Goal: Information Seeking & Learning: Learn about a topic

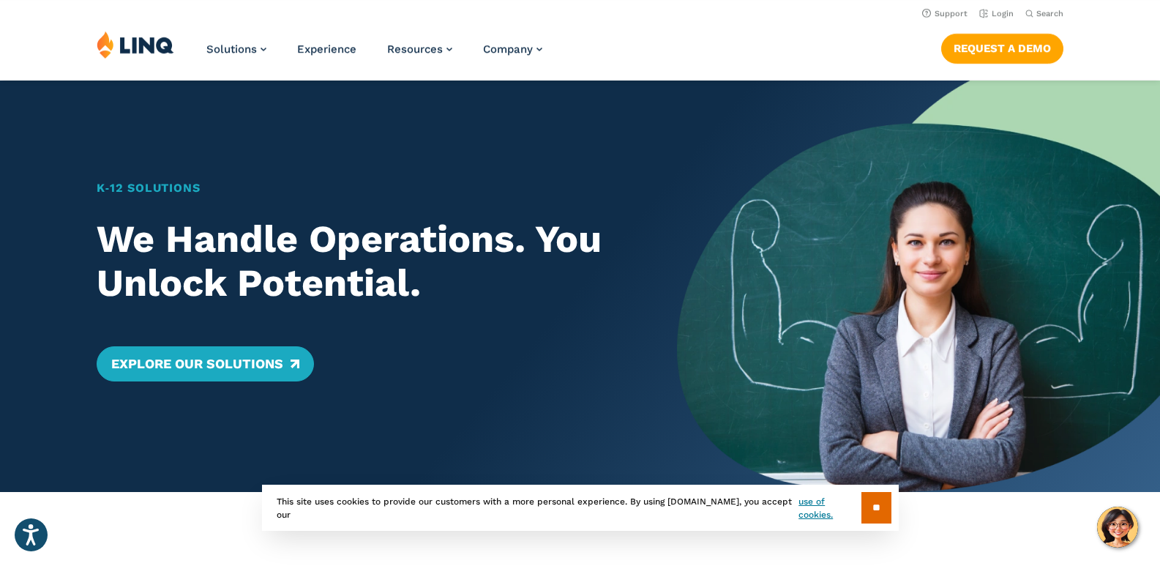
drag, startPoint x: 1167, startPoint y: 455, endPoint x: 830, endPoint y: 42, distance: 533.0
click at [830, 42] on div "Solutions Nutrition Overview NEW School Nutrition Suite School Nutrition State …" at bounding box center [580, 55] width 1160 height 48
click at [1035, 12] on button "Search" at bounding box center [1044, 13] width 38 height 11
type input "**********"
click at [1045, 40] on button "Submit Search" at bounding box center [1045, 40] width 1 height 1
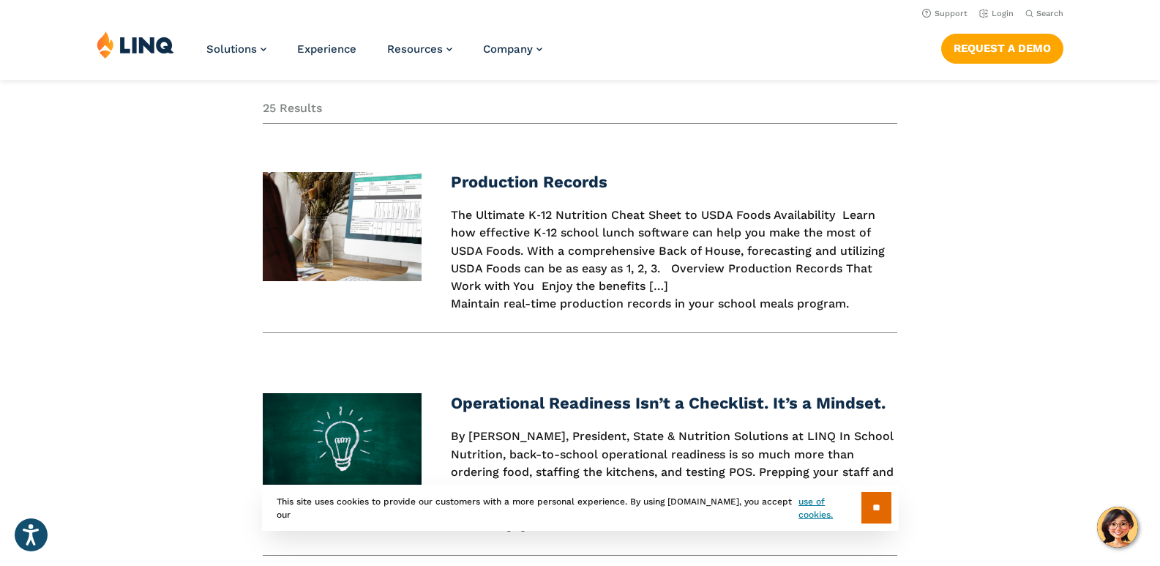
scroll to position [219, 0]
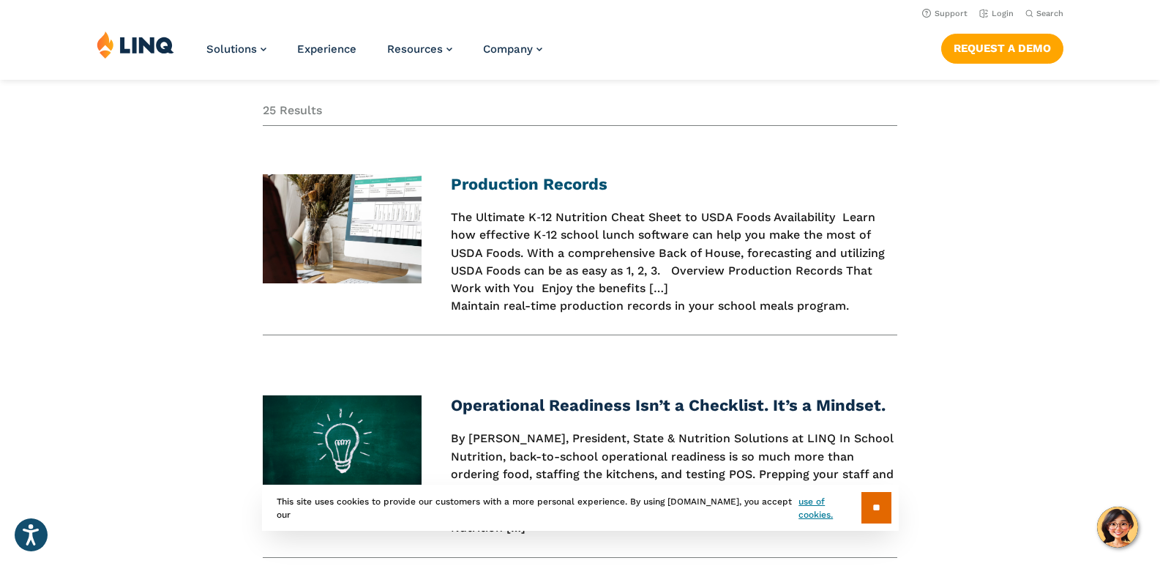
click at [584, 180] on link "Production Records" at bounding box center [529, 184] width 157 height 18
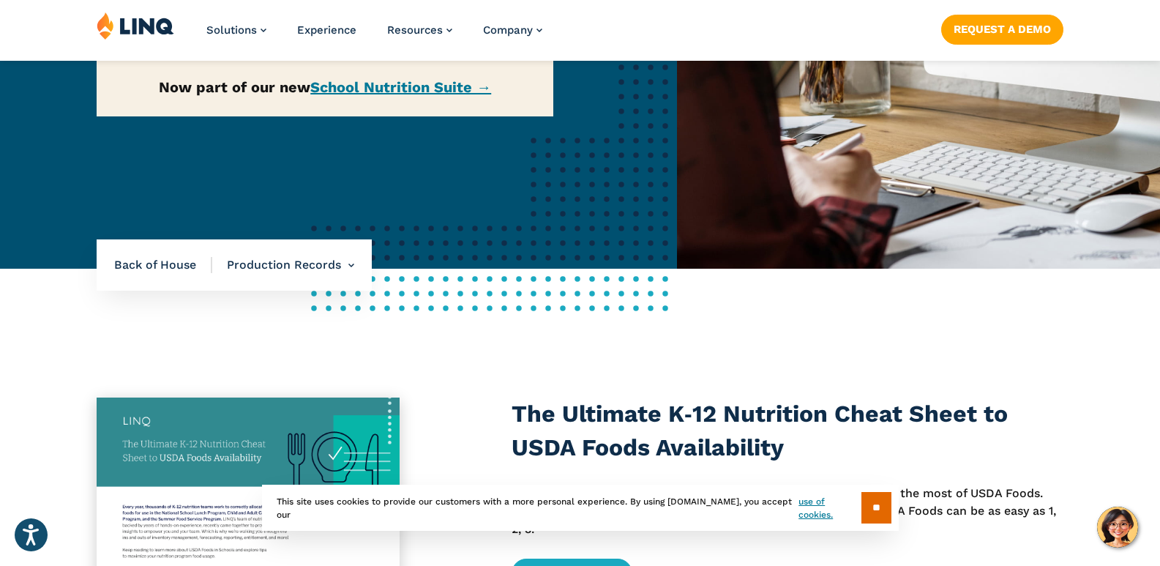
scroll to position [439, 0]
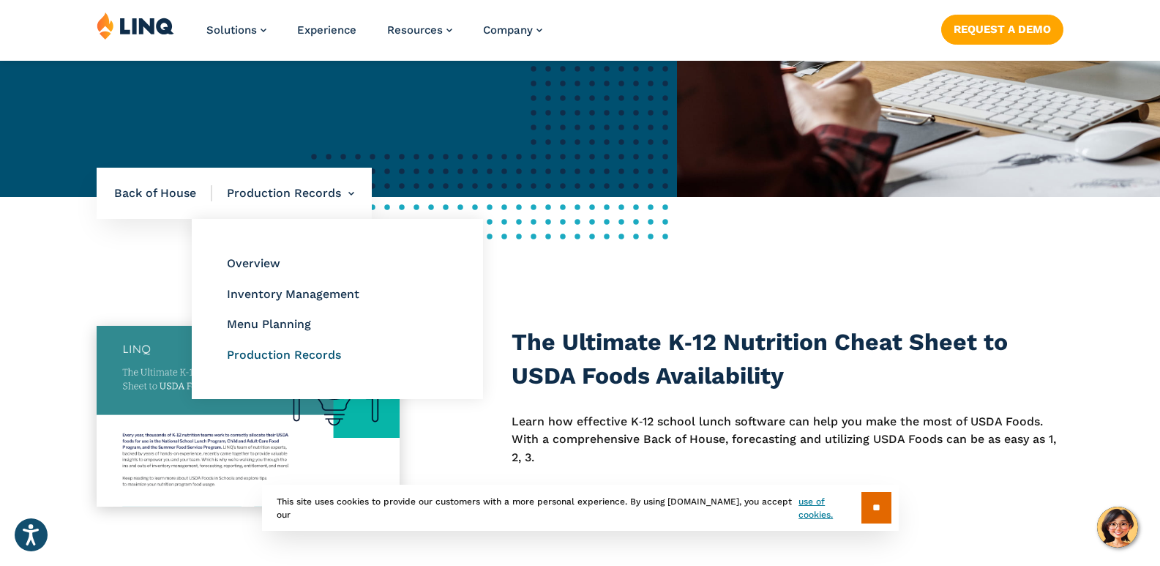
click at [315, 358] on link "Production Records" at bounding box center [284, 355] width 114 height 14
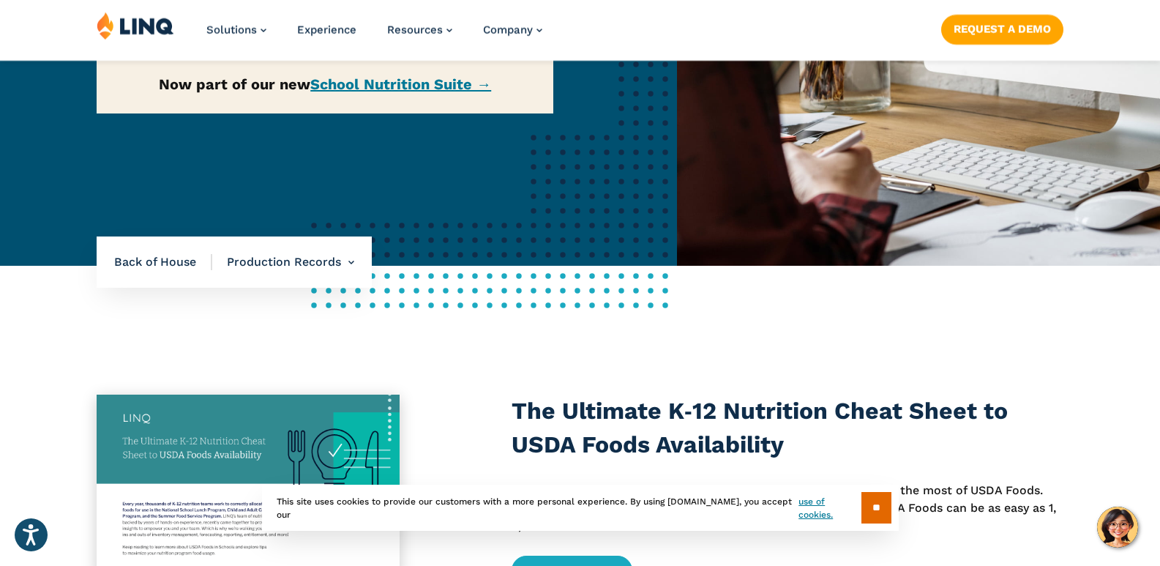
scroll to position [512, 0]
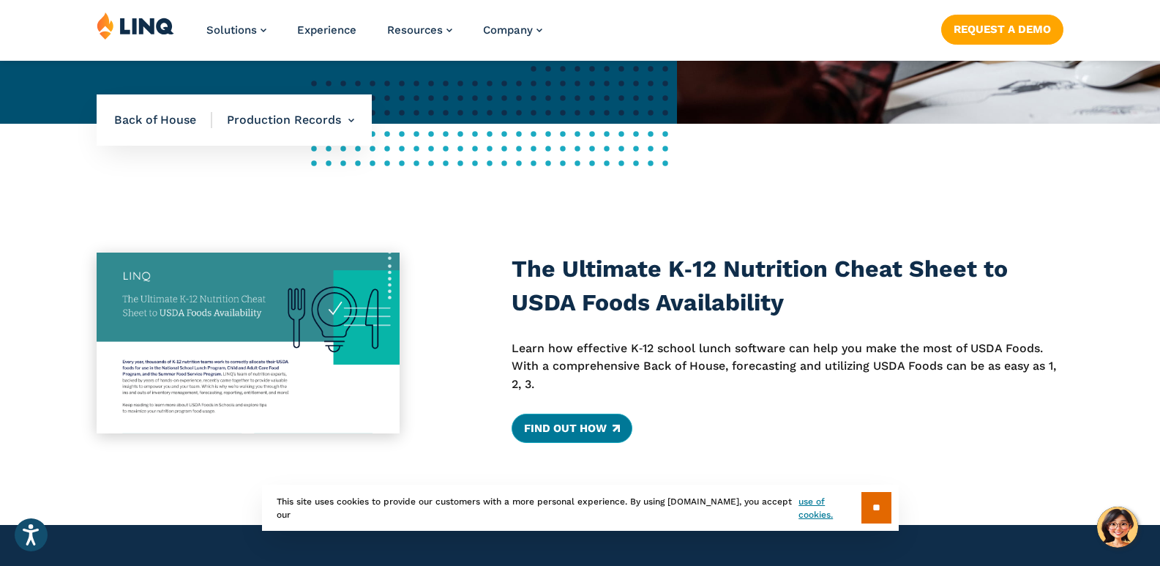
click at [547, 421] on link "Find Out How" at bounding box center [571, 427] width 121 height 29
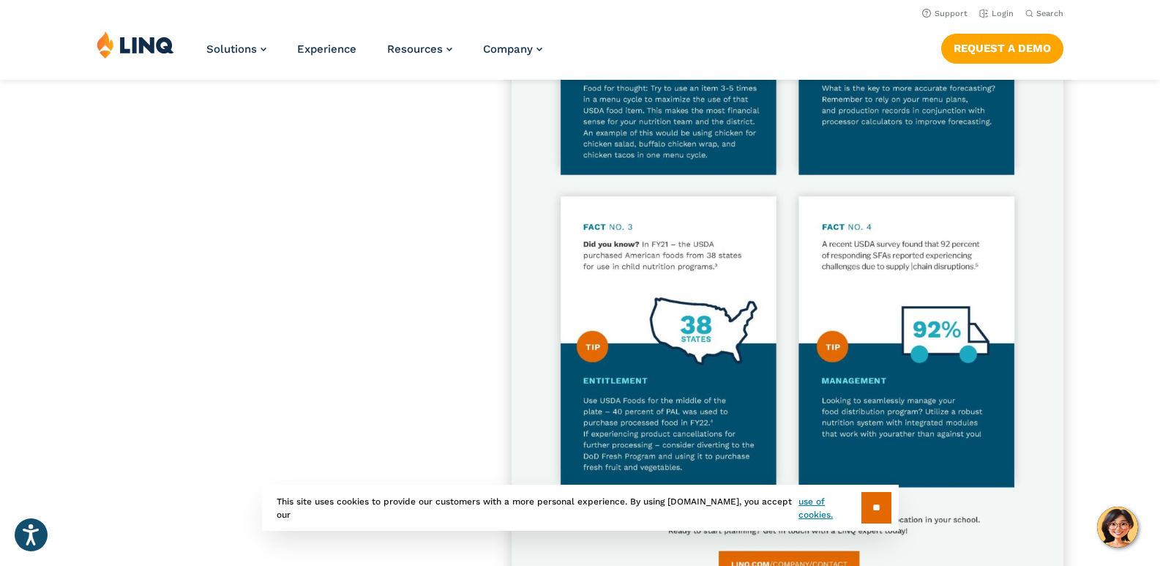
scroll to position [878, 0]
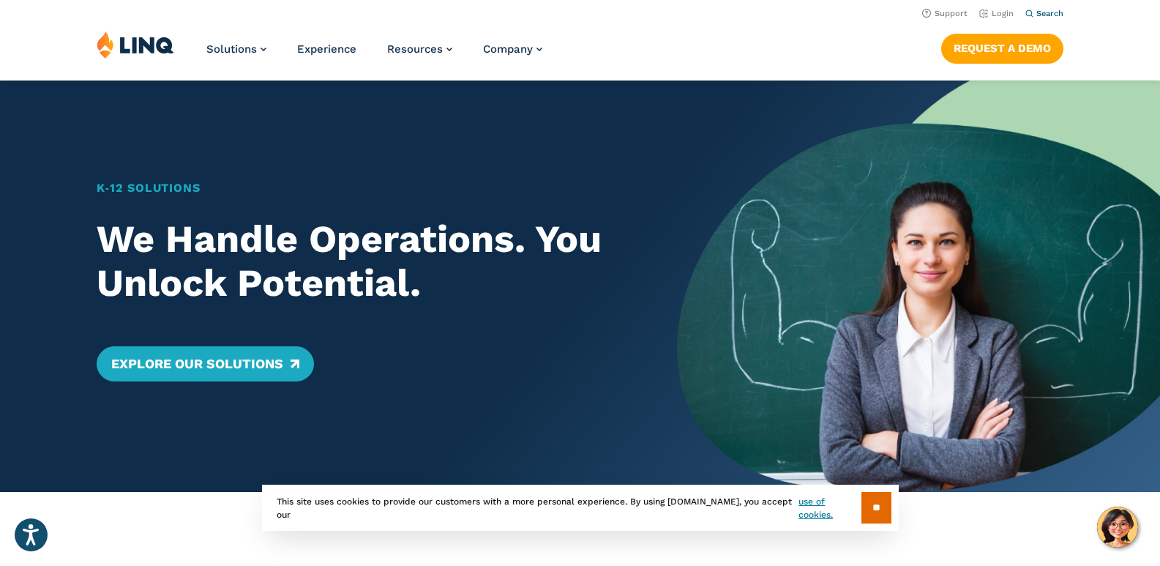
click at [1031, 12] on icon "Open Search Bar" at bounding box center [1029, 14] width 8 height 8
click at [1045, 40] on button "Submit Search" at bounding box center [1045, 40] width 1 height 1
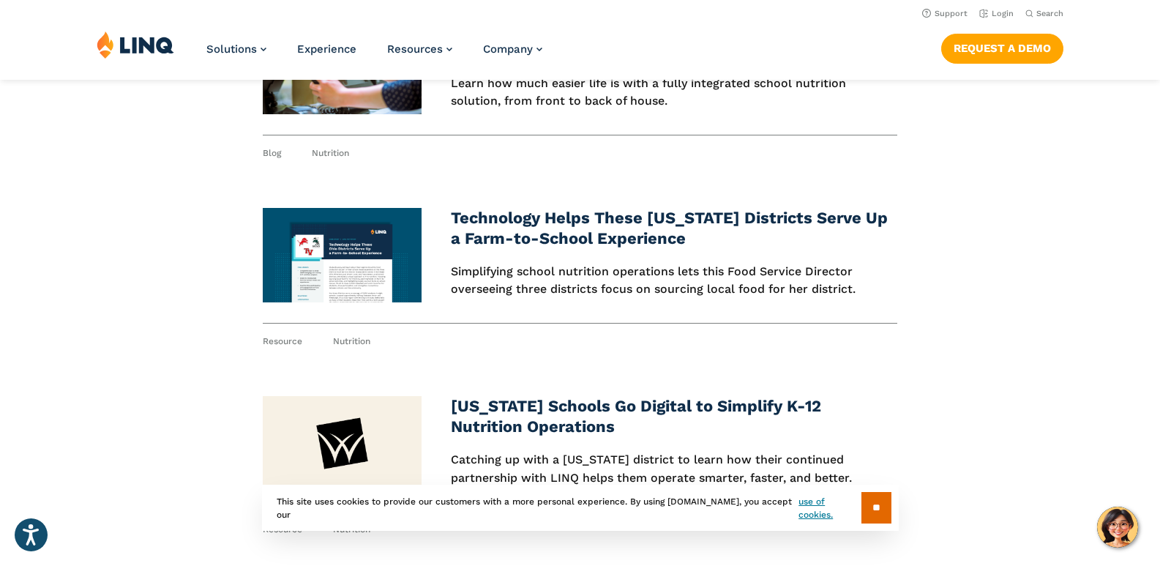
scroll to position [1390, 0]
